Goal: Transaction & Acquisition: Purchase product/service

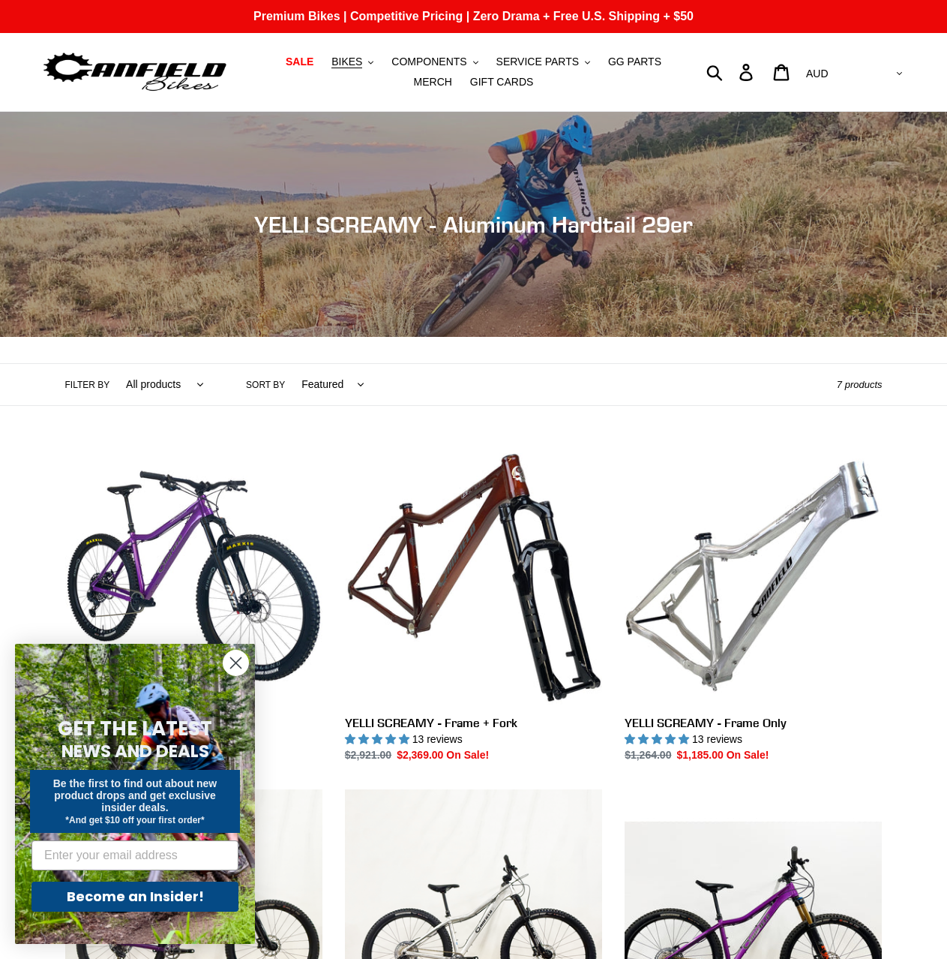
click at [240, 664] on circle "Close dialog" at bounding box center [236, 662] width 25 height 25
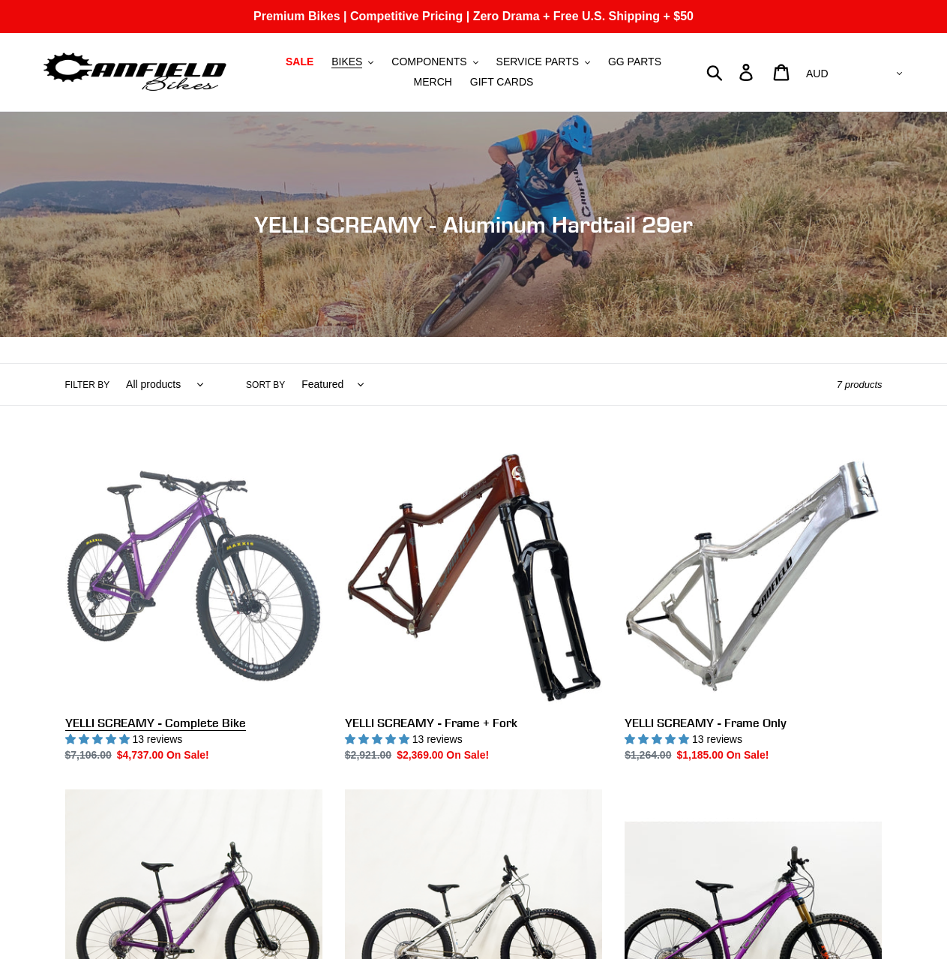
click at [242, 641] on link "YELLI SCREAMY - Complete Bike" at bounding box center [193, 605] width 257 height 316
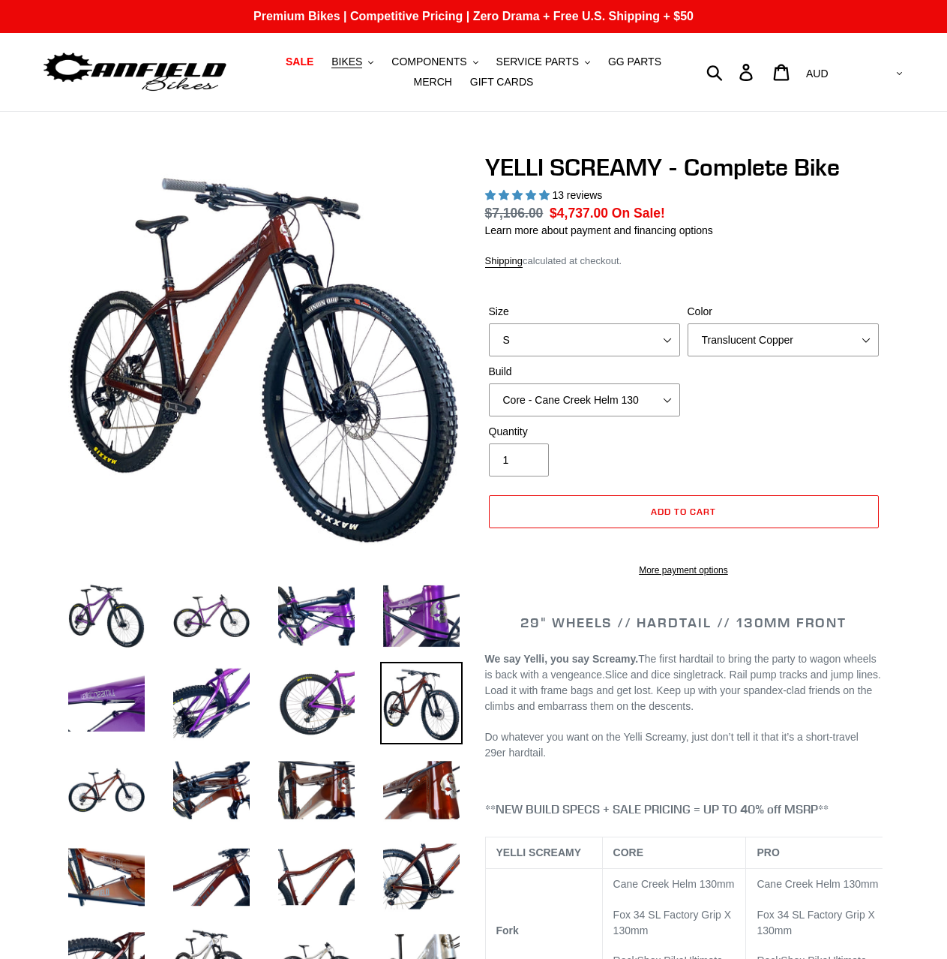
select select "highest-rating"
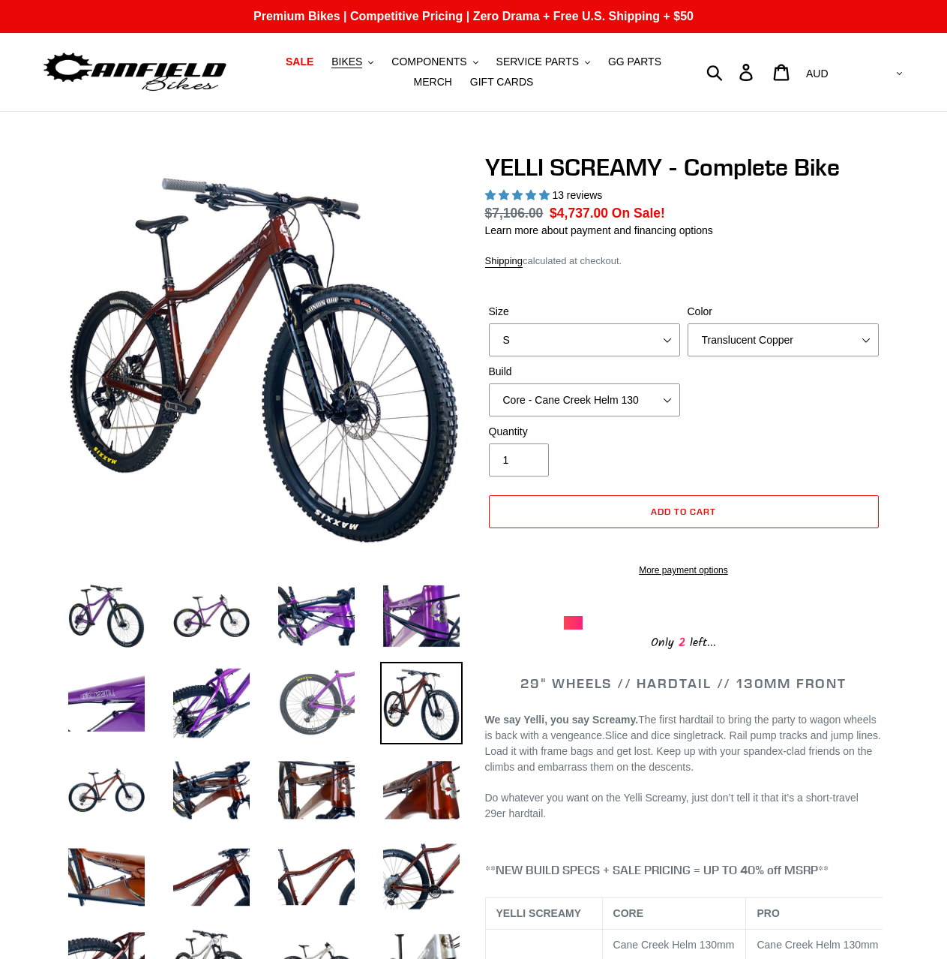
click at [330, 691] on img at bounding box center [316, 703] width 83 height 83
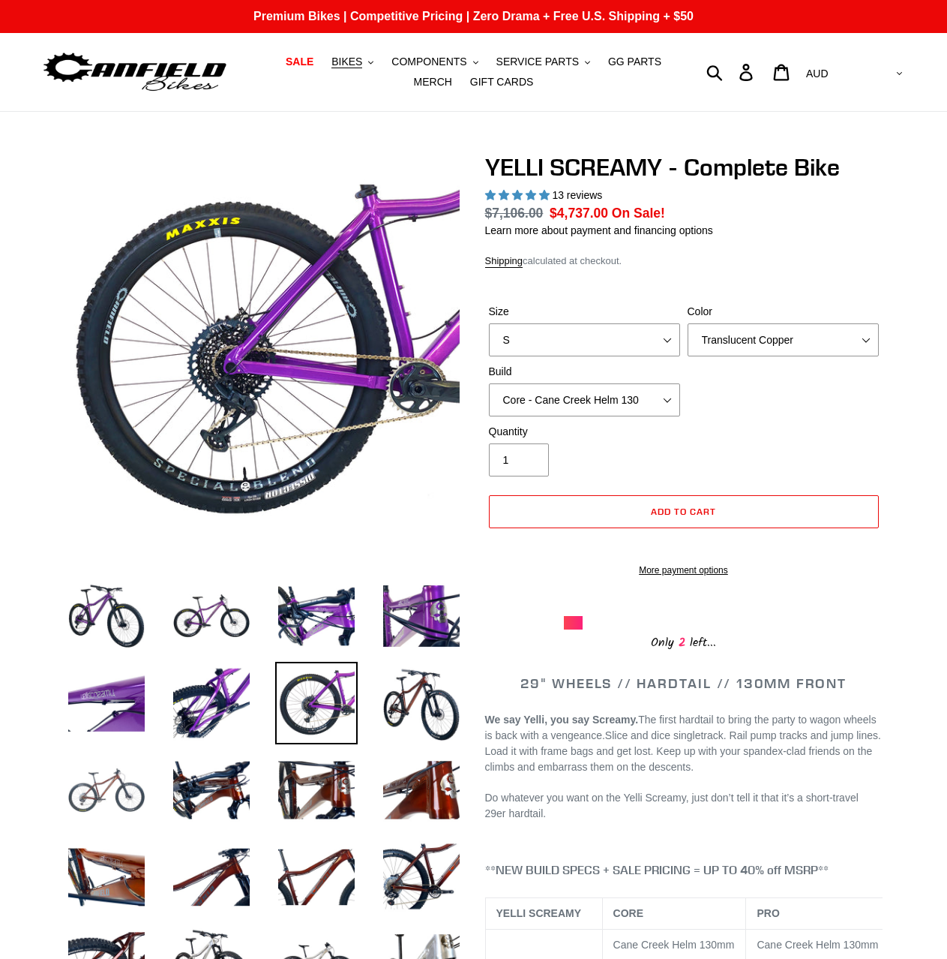
click at [123, 779] on img at bounding box center [106, 790] width 83 height 83
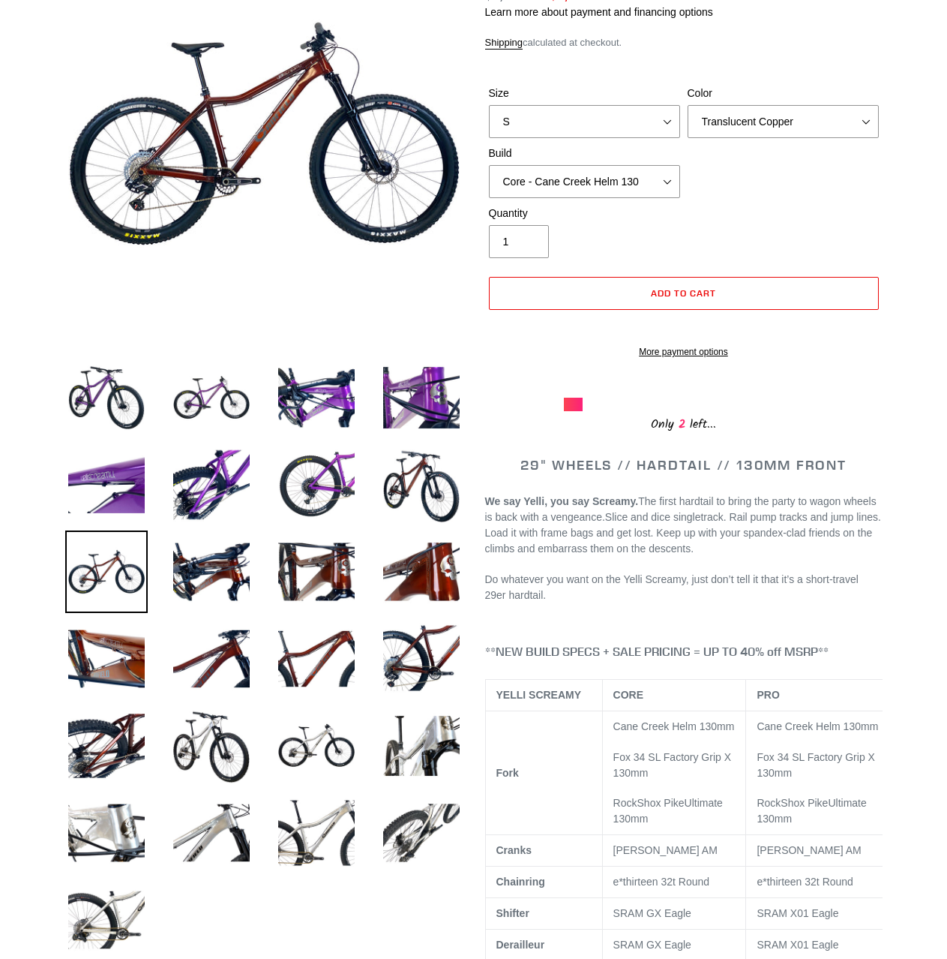
scroll to position [450, 0]
